Goal: Find specific page/section: Find specific page/section

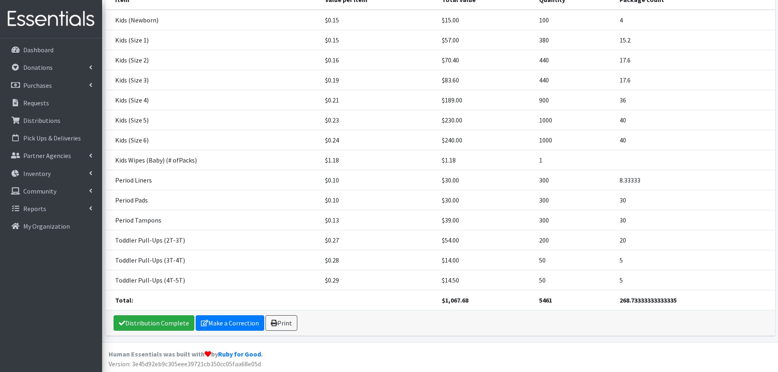
scroll to position [111, 0]
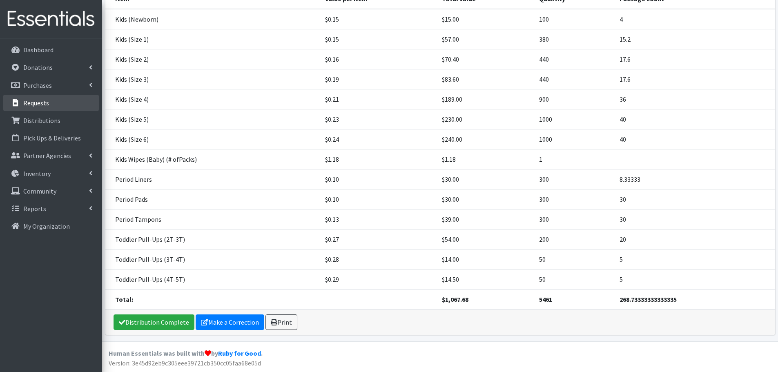
click at [31, 104] on p "Requests" at bounding box center [36, 103] width 26 height 8
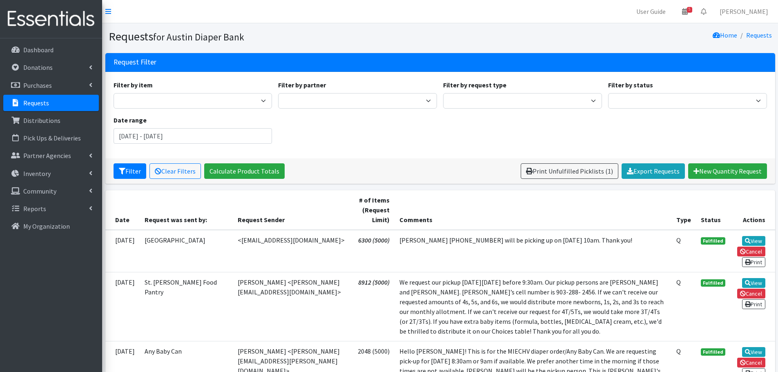
click at [39, 105] on p "Requests" at bounding box center [36, 103] width 26 height 8
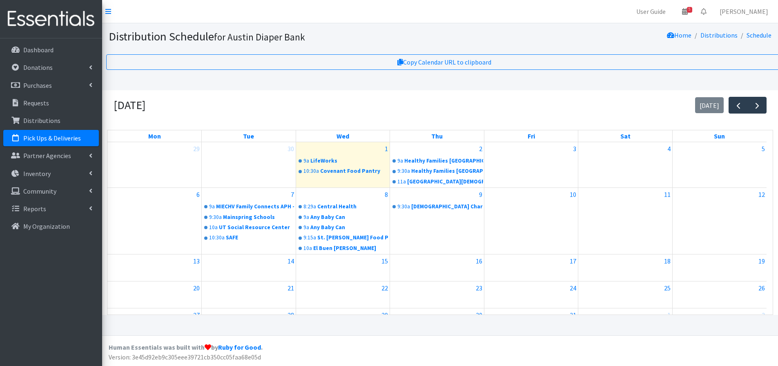
scroll to position [42, 0]
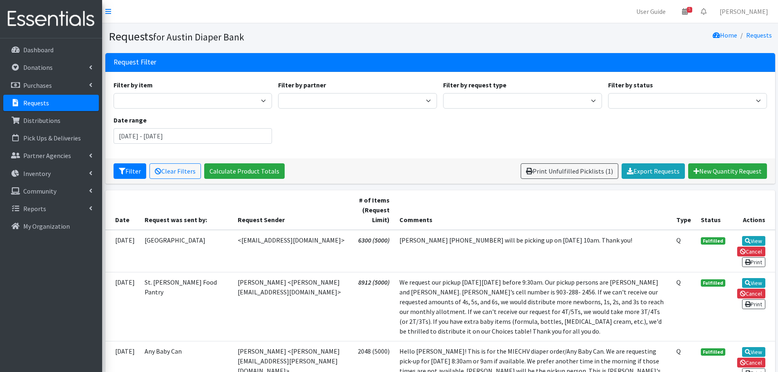
click at [33, 105] on p "Requests" at bounding box center [36, 103] width 26 height 8
